Goal: Transaction & Acquisition: Purchase product/service

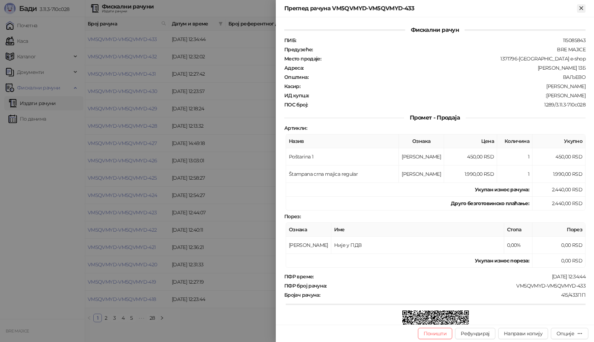
click at [580, 8] on icon "Close" at bounding box center [581, 8] width 6 height 6
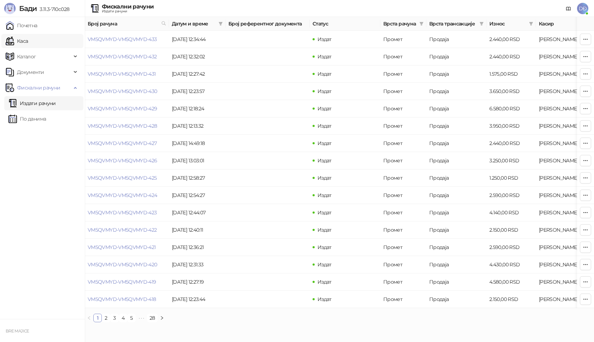
click at [21, 36] on link "Каса" at bounding box center [17, 41] width 22 height 14
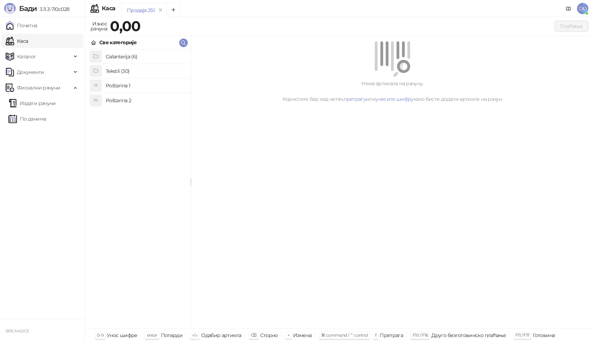
click at [111, 86] on h4 "Poštarina 1" at bounding box center [145, 85] width 79 height 11
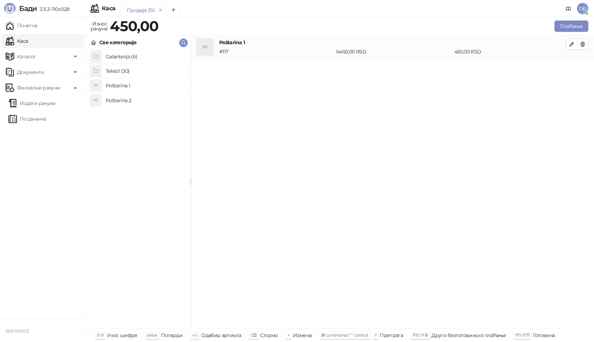
click at [115, 68] on h4 "Tekstil (30)" at bounding box center [145, 70] width 79 height 11
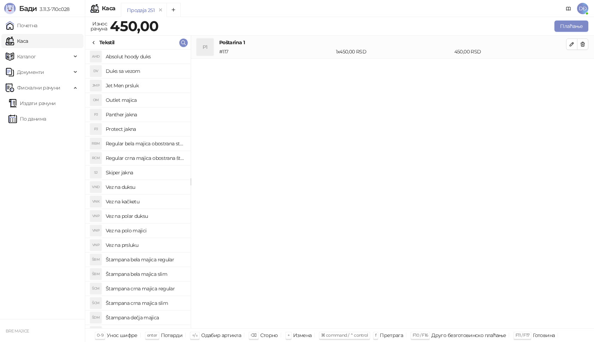
click at [159, 289] on h4 "Štampana crna majica regular" at bounding box center [145, 288] width 79 height 11
click at [576, 69] on button "button" at bounding box center [571, 67] width 11 height 11
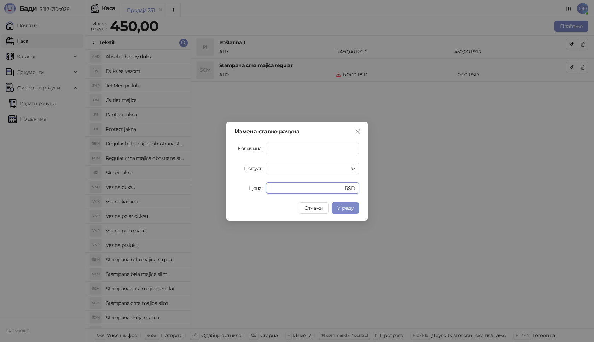
drag, startPoint x: 276, startPoint y: 190, endPoint x: 217, endPoint y: 187, distance: 59.2
click at [226, 188] on div "Измена ставке рачуна Количина * Попуст * % Цена * RSD Откажи У реду" at bounding box center [297, 171] width 594 height 342
type input "****"
click at [347, 206] on span "У реду" at bounding box center [346, 208] width 16 height 6
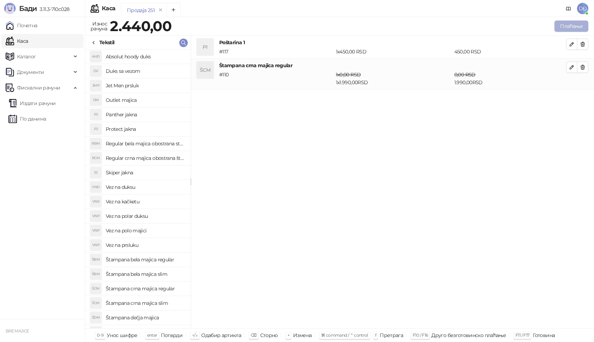
click at [575, 24] on button "Плаћање" at bounding box center [572, 26] width 34 height 11
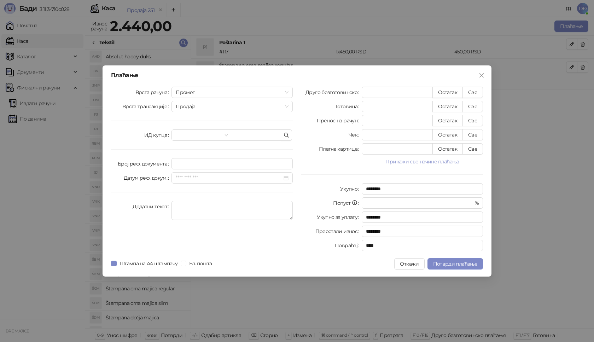
click at [254, 127] on div "Врста рачуна Промет Врста трансакције Продаја ИД купца Број реф. документа Дату…" at bounding box center [202, 170] width 190 height 167
click at [253, 137] on input "text" at bounding box center [256, 134] width 49 height 11
paste input "**********"
type input "**********"
click at [470, 91] on button "Све" at bounding box center [473, 92] width 21 height 11
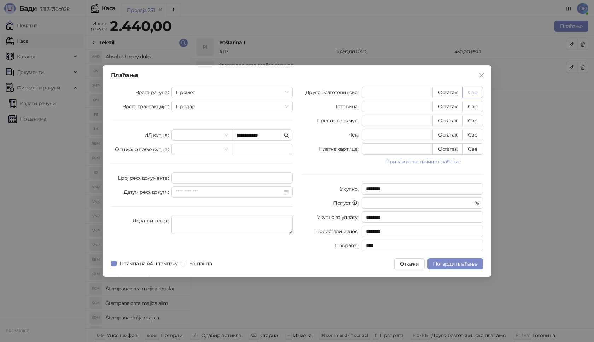
type input "****"
click at [446, 267] on button "Потврди плаћање" at bounding box center [456, 263] width 56 height 11
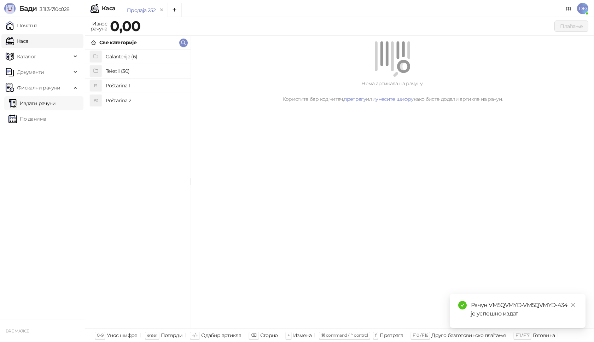
click at [49, 103] on link "Издати рачуни" at bounding box center [31, 103] width 47 height 14
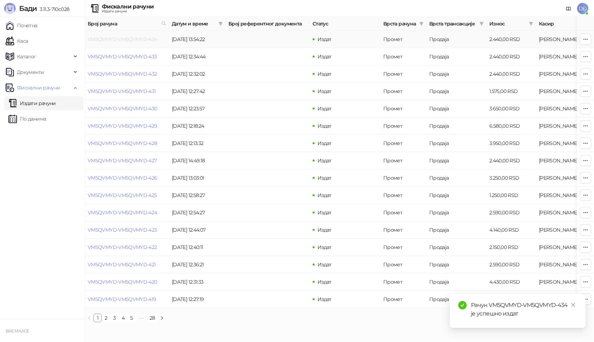
click at [129, 39] on link "VM5QVMYD-VM5QVMYD-434" at bounding box center [123, 39] width 70 height 6
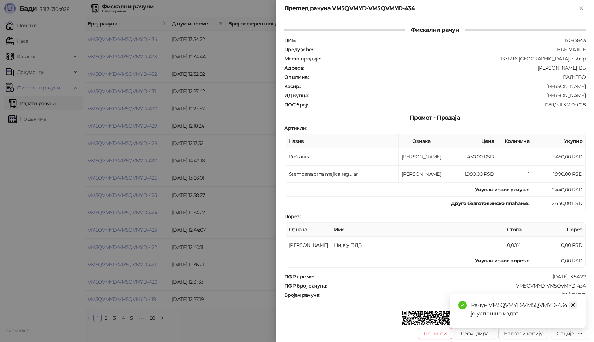
click at [572, 305] on icon "close" at bounding box center [573, 305] width 5 height 5
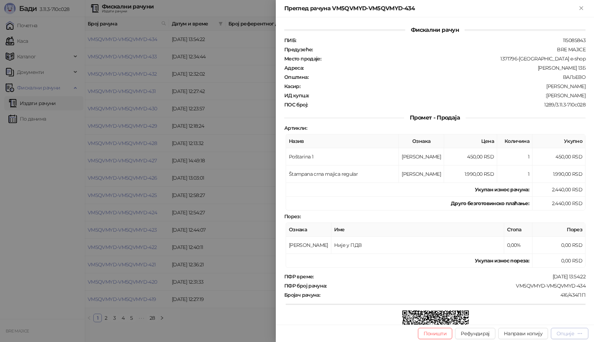
click at [569, 333] on div "Опције" at bounding box center [566, 333] width 18 height 6
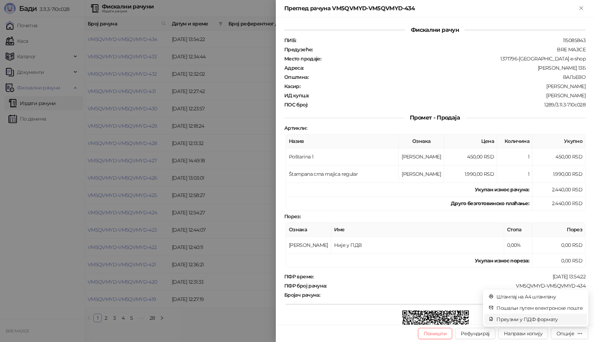
click at [542, 321] on span "Преузми у ПДФ формату" at bounding box center [540, 320] width 86 height 8
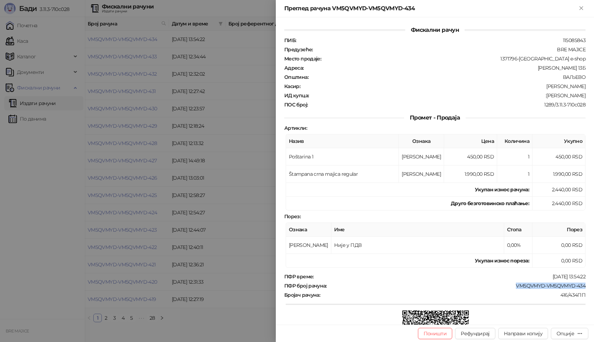
drag, startPoint x: 581, startPoint y: 287, endPoint x: 512, endPoint y: 286, distance: 69.7
click at [512, 287] on div "Фискални рачун ПИБ : 115085843 Предузеће : BRE MAJICE Место продаје : 1371796-[…" at bounding box center [435, 170] width 318 height 307
copy div "VM5QVMYD-VM5QVMYD-434"
drag, startPoint x: 580, startPoint y: 95, endPoint x: 553, endPoint y: 96, distance: 26.5
click at [553, 96] on div ":[PERSON_NAME]" at bounding box center [448, 95] width 277 height 6
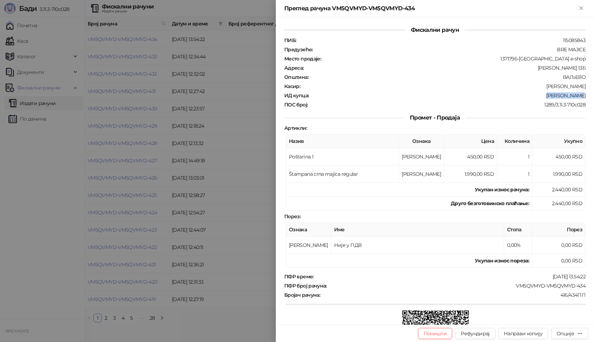
copy div "[PERSON_NAME]"
